Goal: Task Accomplishment & Management: Use online tool/utility

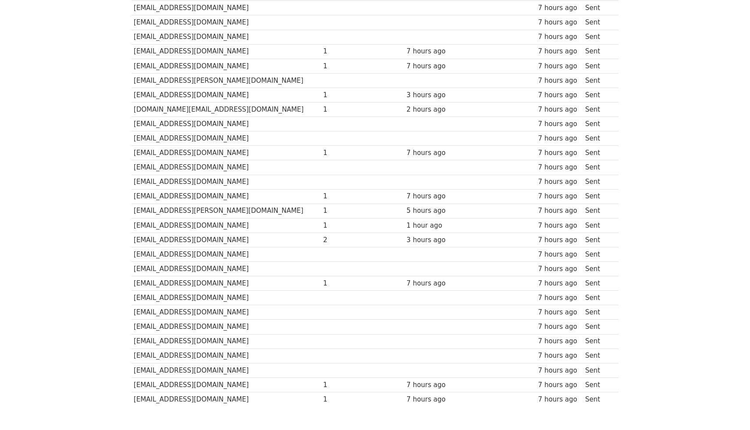
scroll to position [228, 0]
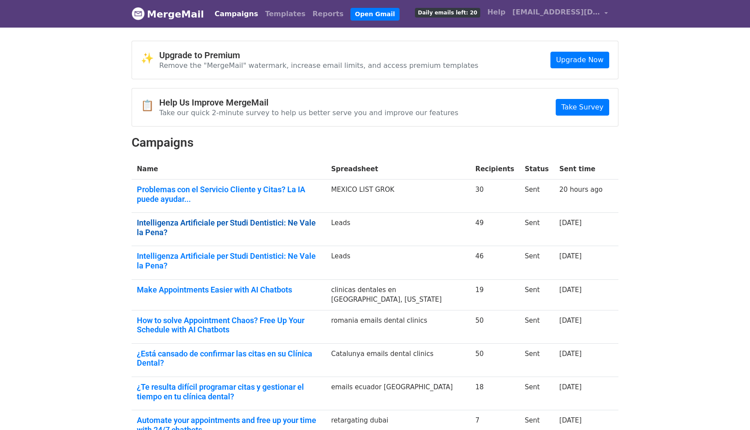
click at [243, 224] on link "Intelligenza Artificiale per Studi Dentistici: Ne Vale la Pena?" at bounding box center [229, 227] width 184 height 19
click at [202, 188] on link "Problemas con el Servicio Cliente y Citas? La IA puede ayudar..." at bounding box center [229, 194] width 184 height 19
click at [171, 220] on link "Intelligenza Artificiale per Studi Dentistici: Ne Vale la Pena?" at bounding box center [229, 227] width 184 height 19
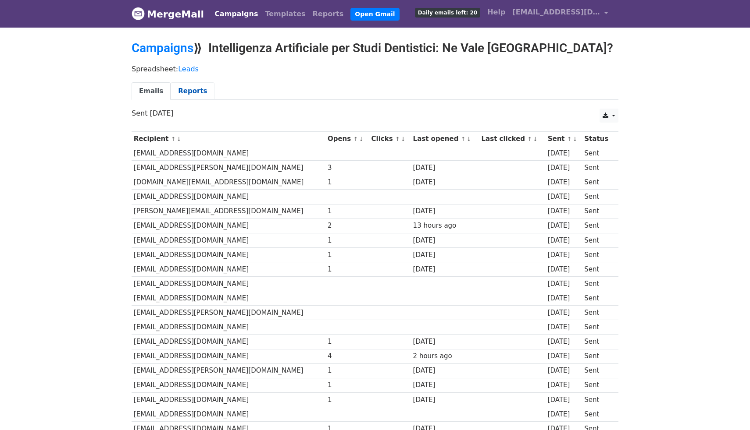
click at [188, 93] on link "Reports" at bounding box center [193, 91] width 44 height 18
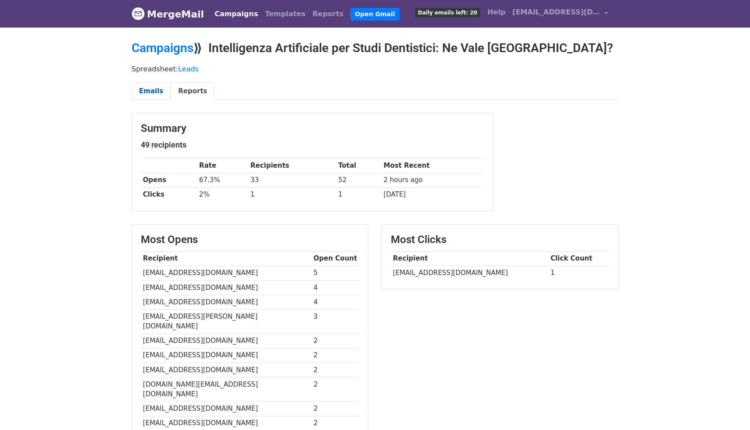
click at [160, 89] on link "Emails" at bounding box center [151, 91] width 39 height 18
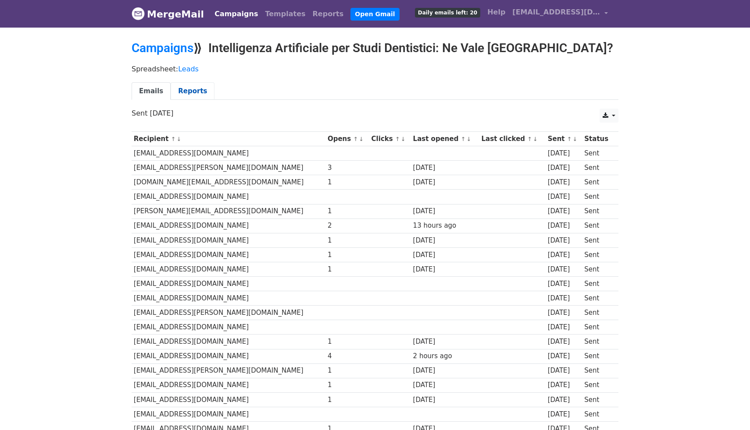
click at [194, 91] on link "Reports" at bounding box center [193, 91] width 44 height 18
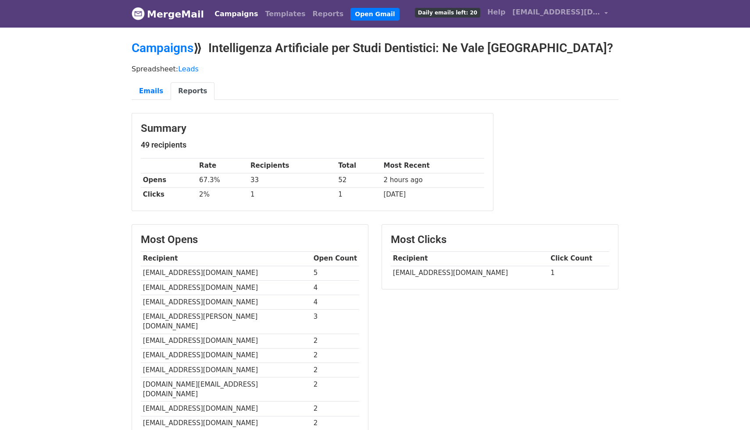
click at [182, 67] on link "Leads" at bounding box center [188, 69] width 21 height 8
click at [544, 14] on span "[EMAIL_ADDRESS][DOMAIN_NAME]" at bounding box center [556, 12] width 88 height 11
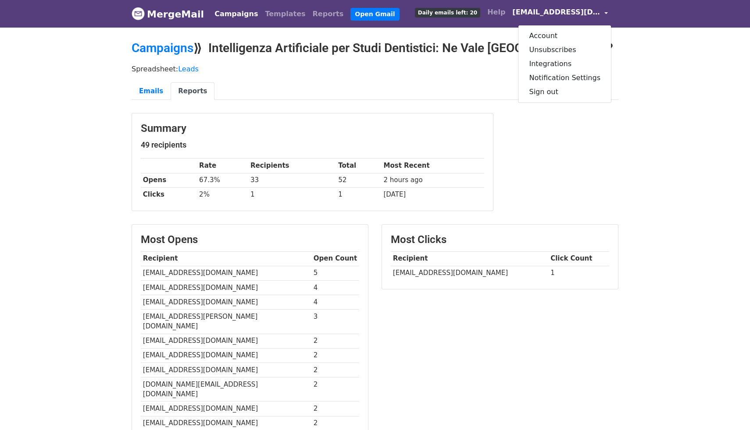
click at [491, 70] on p "Spreadsheet: Leads" at bounding box center [375, 68] width 487 height 9
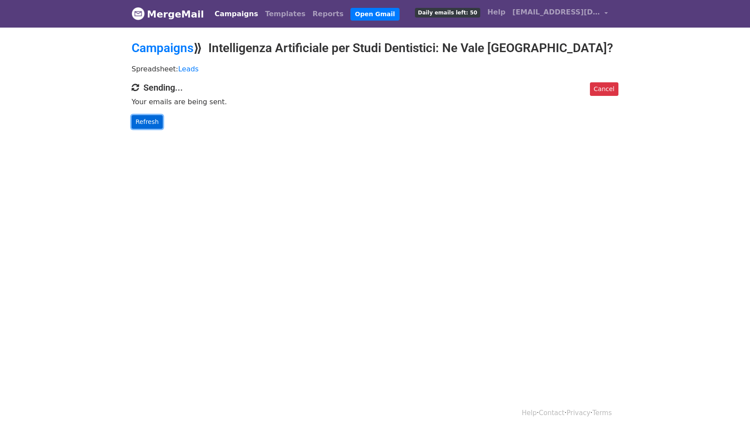
click at [154, 124] on link "Refresh" at bounding box center [147, 122] width 31 height 14
click at [148, 121] on link "Refresh" at bounding box center [147, 122] width 31 height 14
click at [143, 125] on link "Refresh" at bounding box center [147, 122] width 31 height 14
